Goal: Transaction & Acquisition: Purchase product/service

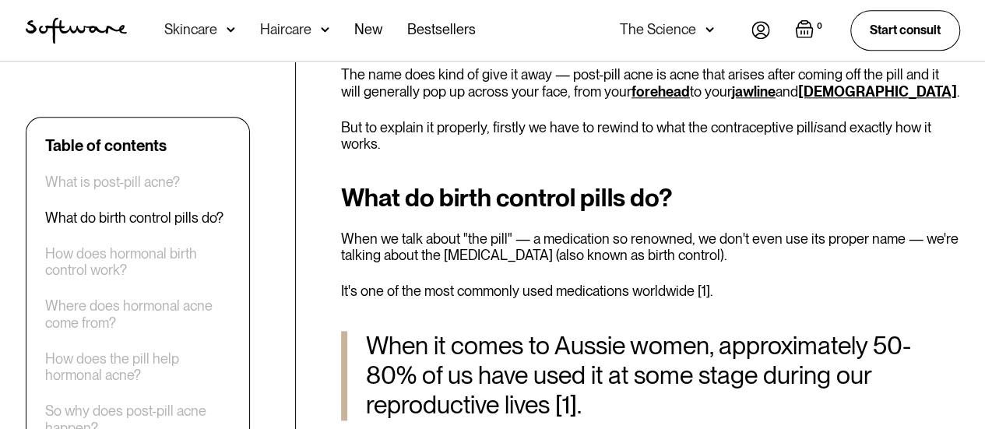
scroll to position [802, 0]
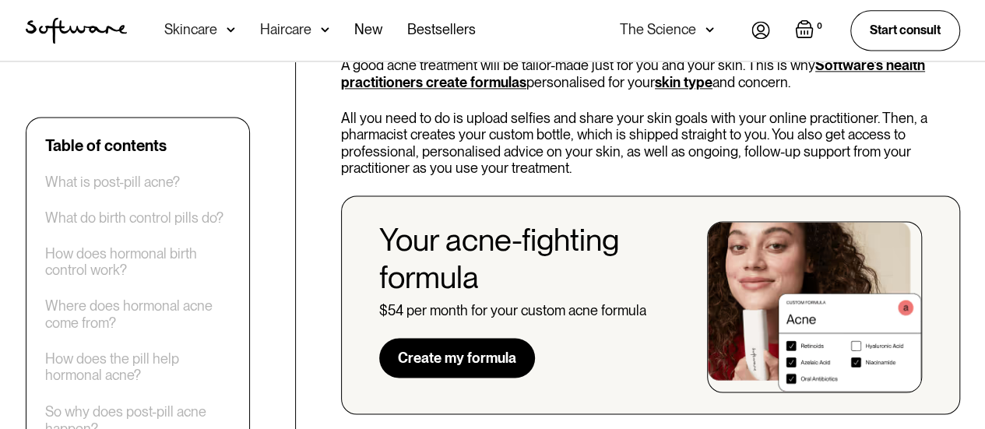
scroll to position [4048, 0]
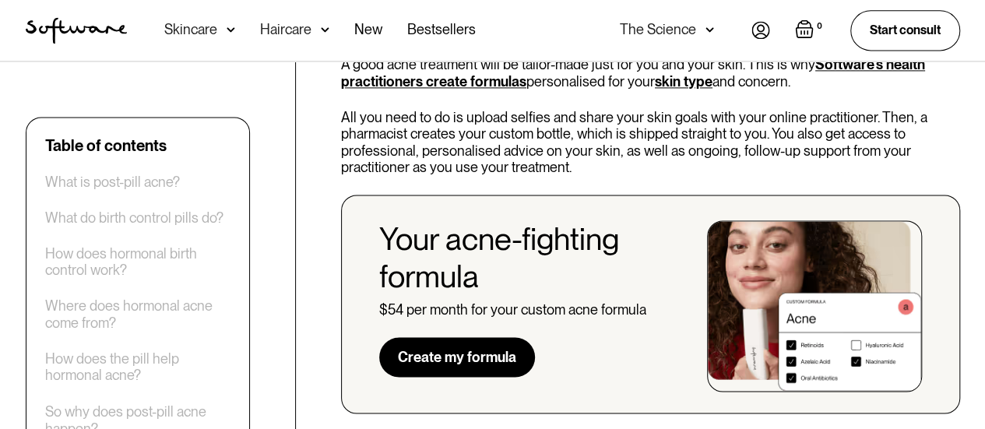
click at [502, 337] on link "Create my formula" at bounding box center [457, 357] width 156 height 41
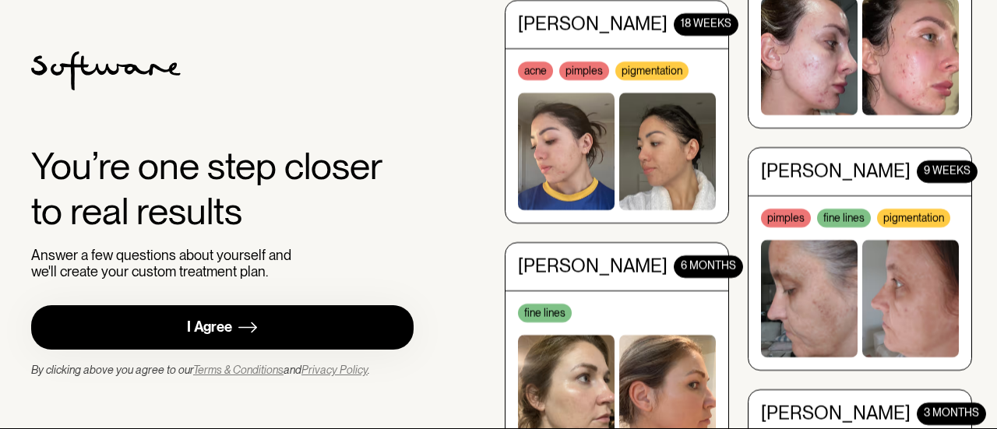
click at [270, 334] on link "I Agree" at bounding box center [222, 327] width 382 height 44
